Goal: Task Accomplishment & Management: Complete application form

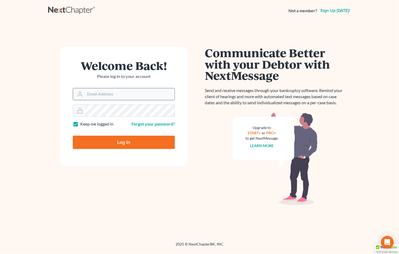
click at [102, 94] on input "Email Address" at bounding box center [130, 94] width 90 height 12
click at [105, 95] on input "Email Address" at bounding box center [130, 94] width 90 height 12
type input "[EMAIL_ADDRESS][DOMAIN_NAME]"
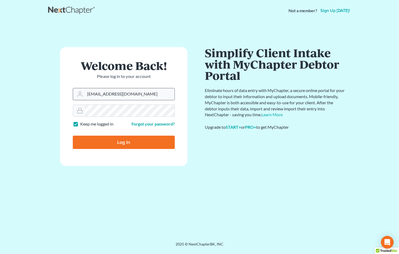
click at [73, 136] on input "Log In" at bounding box center [124, 142] width 102 height 13
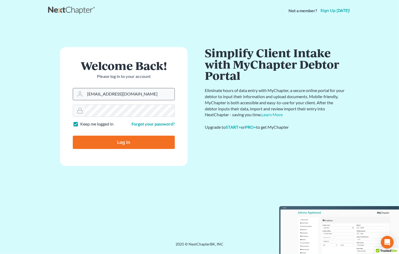
type input "Thinking..."
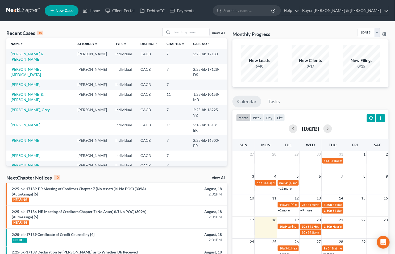
click at [219, 177] on link "View All" at bounding box center [218, 178] width 13 height 4
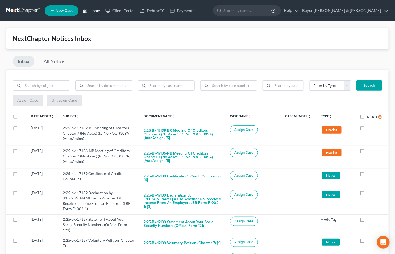
click at [94, 11] on link "Home" at bounding box center [91, 11] width 23 height 10
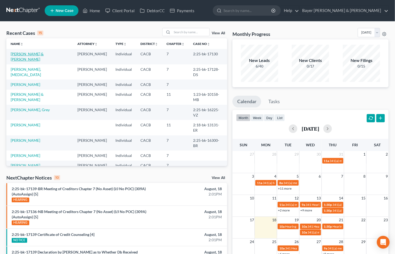
click at [43, 54] on link "Alaniz, Derle & Marilu" at bounding box center [27, 57] width 33 height 10
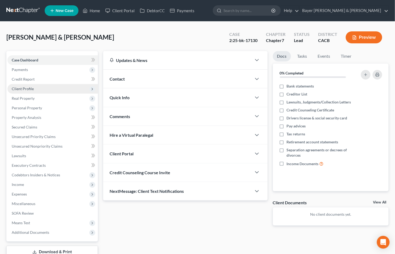
click at [38, 86] on span "Client Profile" at bounding box center [52, 89] width 90 height 10
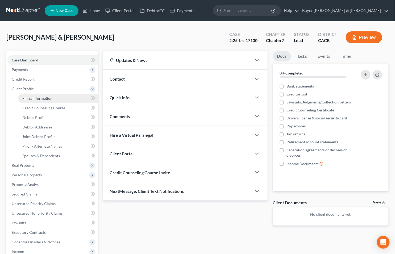
click at [41, 94] on link "Filing Information" at bounding box center [58, 99] width 80 height 10
select select "1"
select select "0"
select select "4"
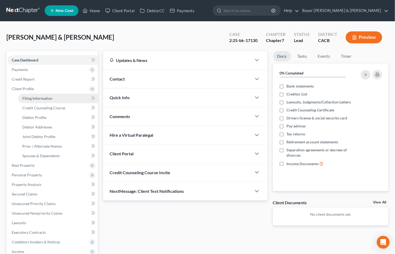
select select "1"
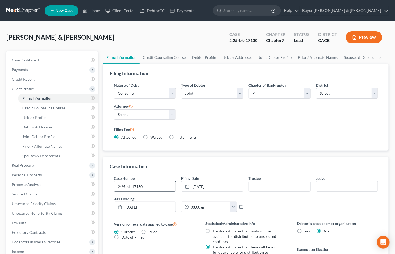
click at [150, 187] on input "2:25-bk-17130" at bounding box center [144, 186] width 61 height 10
type input "2:25-bk-17130-BB"
type input "Howard Ehrenberg"
type input "Sheri Bluebond"
click at [242, 208] on polyline "button" at bounding box center [241, 207] width 2 height 1
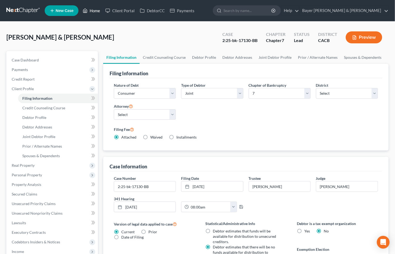
click at [96, 10] on link "Home" at bounding box center [91, 11] width 23 height 10
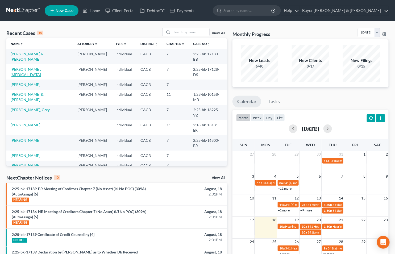
click at [27, 69] on link "Maksimchik, Nikita" at bounding box center [26, 72] width 30 height 10
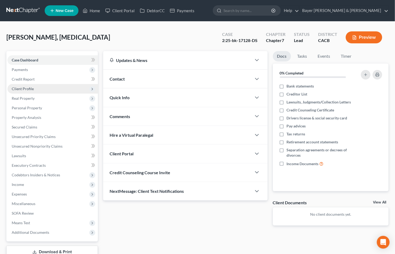
click at [29, 86] on span "Client Profile" at bounding box center [23, 88] width 22 height 5
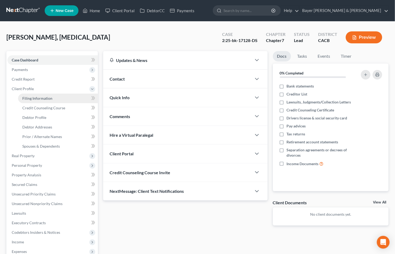
click at [31, 97] on span "Filing Information" at bounding box center [37, 98] width 30 height 5
select select "1"
select select "0"
select select "7"
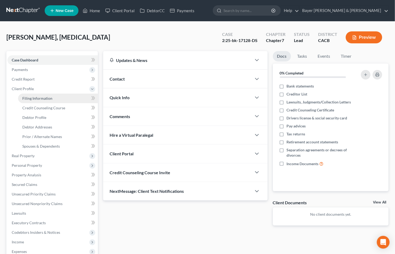
select select "1"
select select "4"
select select "0"
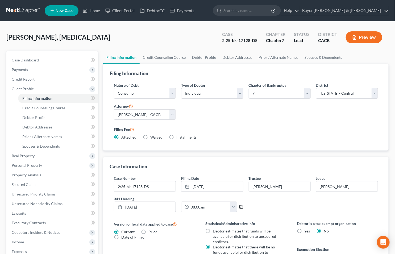
click at [242, 206] on icon "button" at bounding box center [241, 207] width 4 height 4
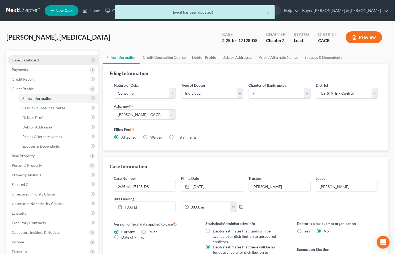
click at [46, 59] on link "Case Dashboard" at bounding box center [52, 60] width 90 height 10
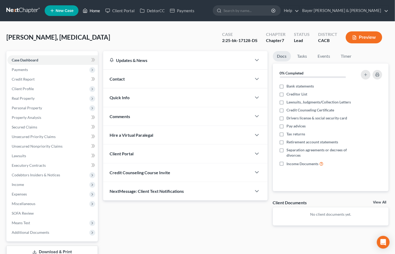
drag, startPoint x: 96, startPoint y: 10, endPoint x: 92, endPoint y: 14, distance: 5.6
click at [96, 10] on link "Home" at bounding box center [91, 11] width 23 height 10
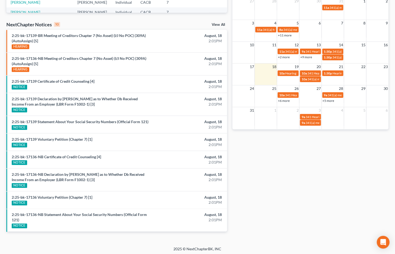
scroll to position [35, 0]
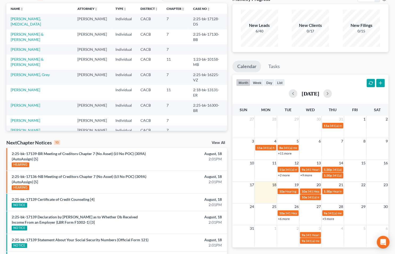
click at [214, 142] on link "View All" at bounding box center [218, 143] width 13 height 4
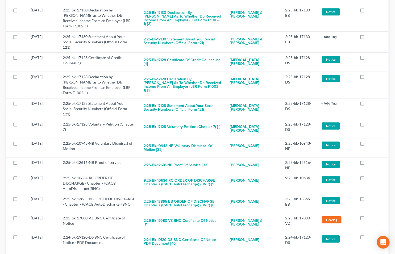
scroll to position [473, 0]
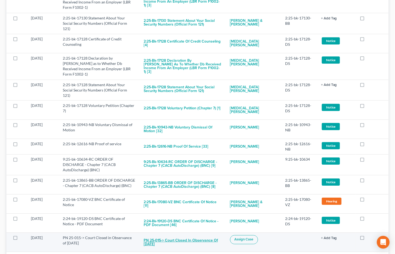
click at [190, 235] on button "PN 25-015-> Court Closed in Observance of Labor Day" at bounding box center [183, 242] width 78 height 14
checkbox input "true"
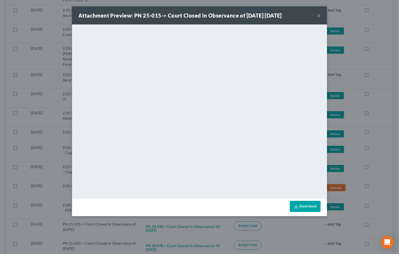
drag, startPoint x: 320, startPoint y: 16, endPoint x: 300, endPoint y: 20, distance: 20.0
click at [320, 16] on button "×" at bounding box center [319, 15] width 4 height 6
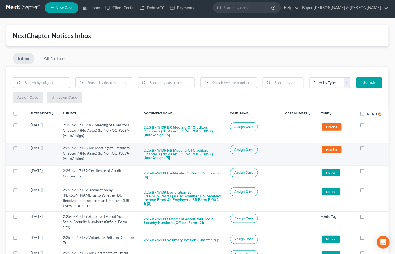
scroll to position [0, 0]
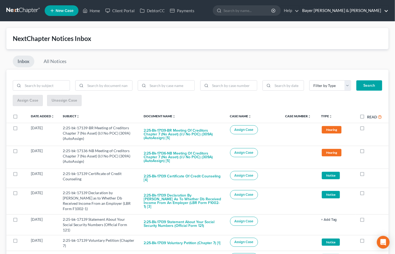
click at [383, 10] on link "Bayer Wishman & Leotta" at bounding box center [343, 11] width 89 height 10
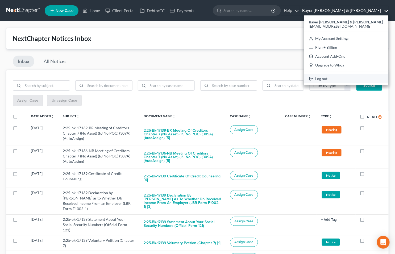
click at [345, 80] on link "Log out" at bounding box center [346, 78] width 84 height 9
